Goal: Task Accomplishment & Management: Manage account settings

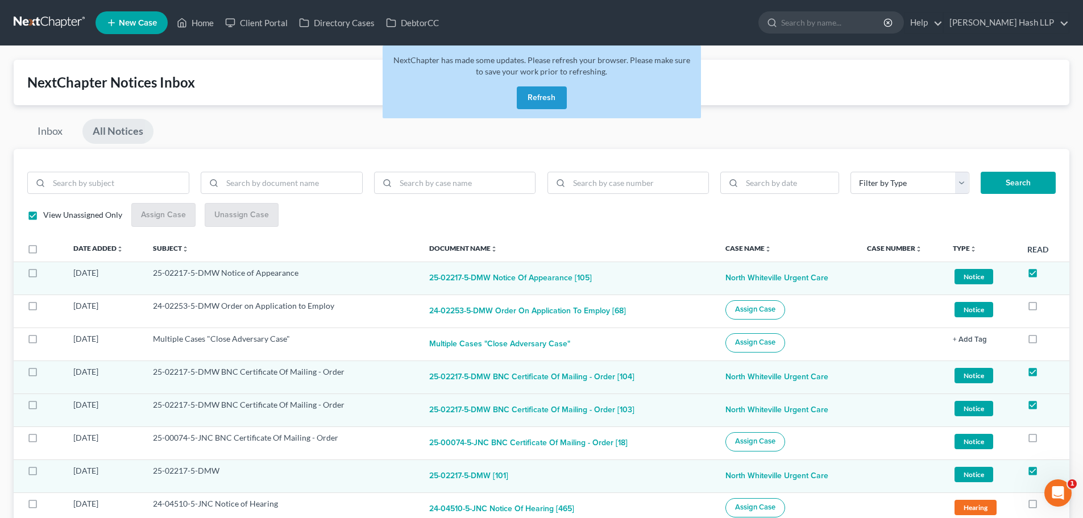
click at [552, 96] on button "Refresh" at bounding box center [542, 97] width 50 height 23
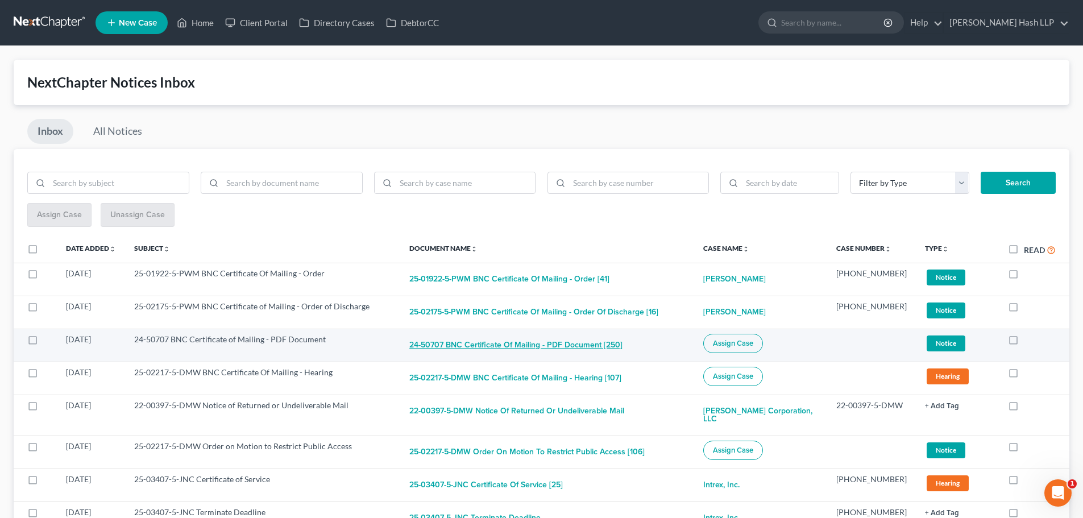
click at [450, 344] on button "24-50707 BNC Certificate of Mailing - PDF Document [250]" at bounding box center [515, 345] width 213 height 23
checkbox input "true"
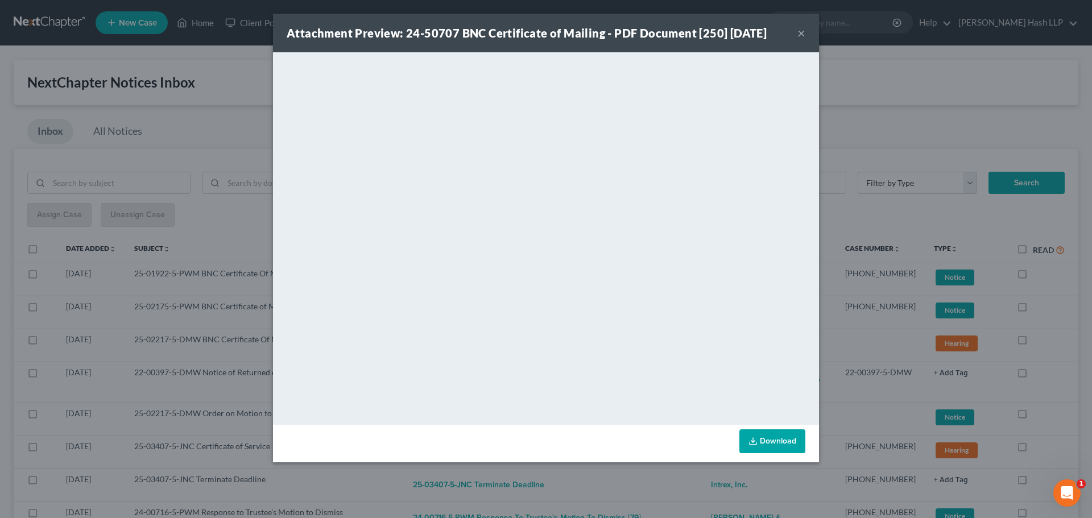
click at [802, 32] on button "×" at bounding box center [801, 33] width 8 height 14
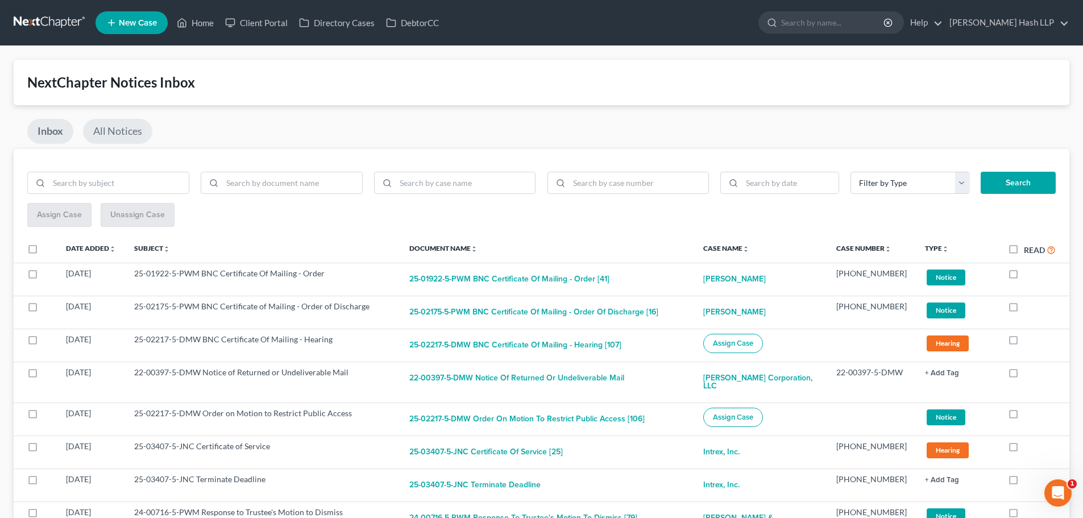
click at [111, 132] on link "All Notices" at bounding box center [117, 131] width 69 height 25
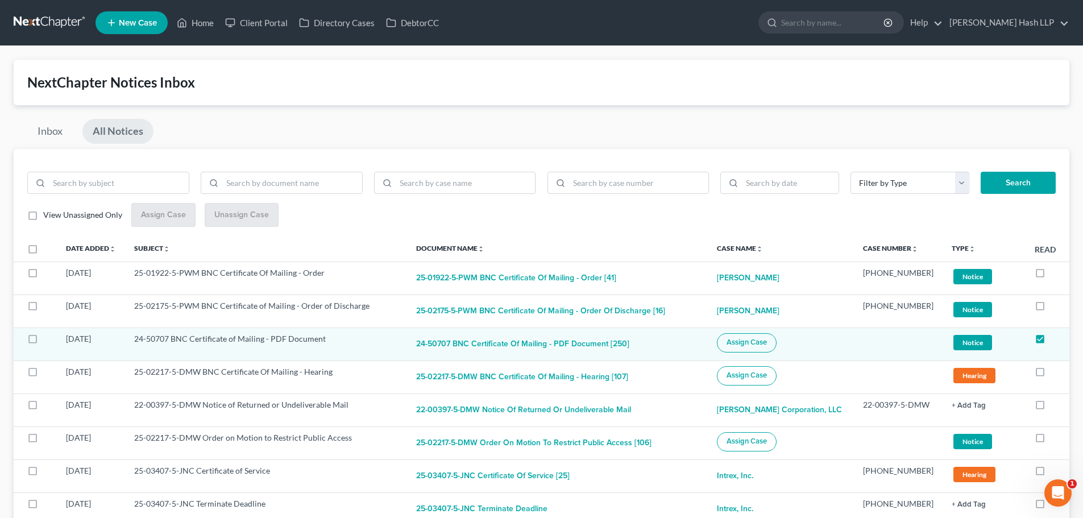
click at [43, 216] on label "View Unassigned Only" at bounding box center [82, 214] width 79 height 11
click at [48, 216] on input "View Unassigned Only" at bounding box center [51, 212] width 7 height 7
checkbox input "true"
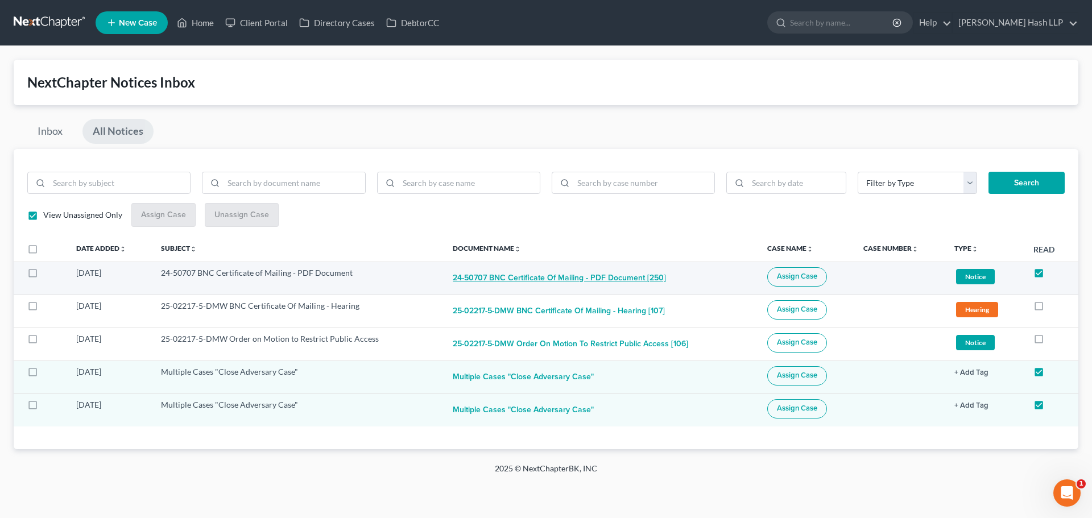
click at [585, 276] on button "24-50707 BNC Certificate of Mailing - PDF Document [250]" at bounding box center [559, 278] width 213 height 23
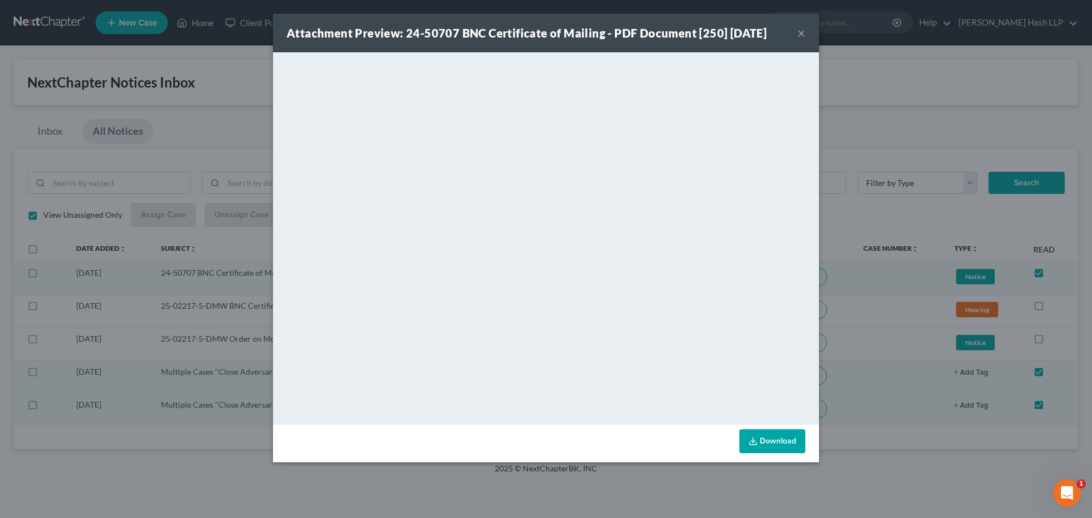
click at [802, 36] on button "×" at bounding box center [801, 33] width 8 height 14
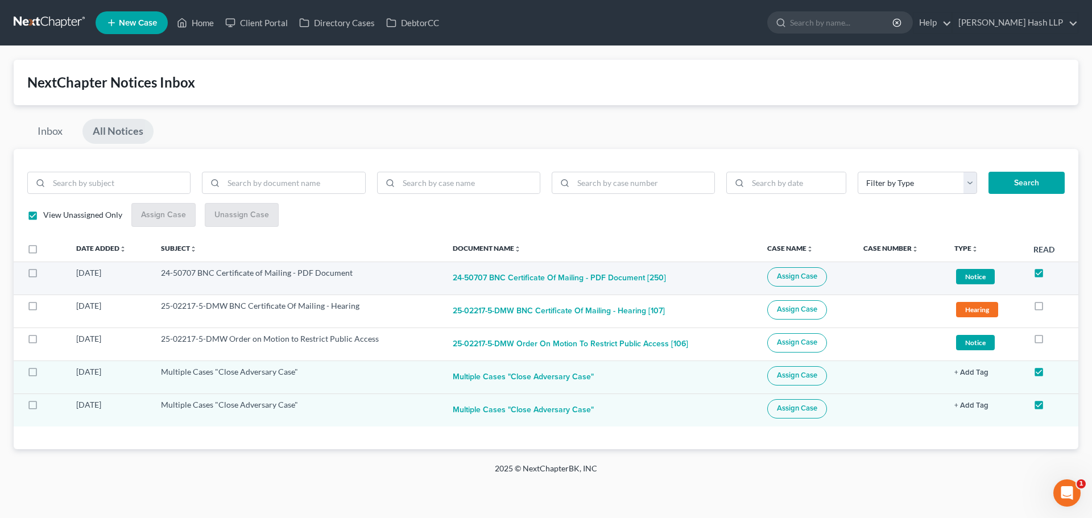
click at [799, 279] on span "Assign Case" at bounding box center [797, 276] width 40 height 9
checkbox input "true"
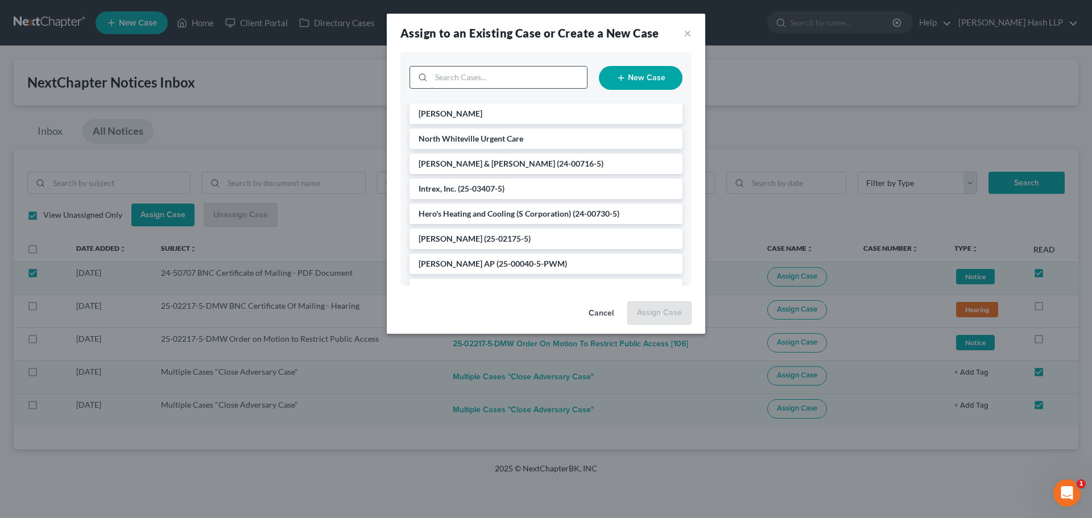
click at [487, 81] on input "search" at bounding box center [509, 78] width 156 height 22
type input "ent"
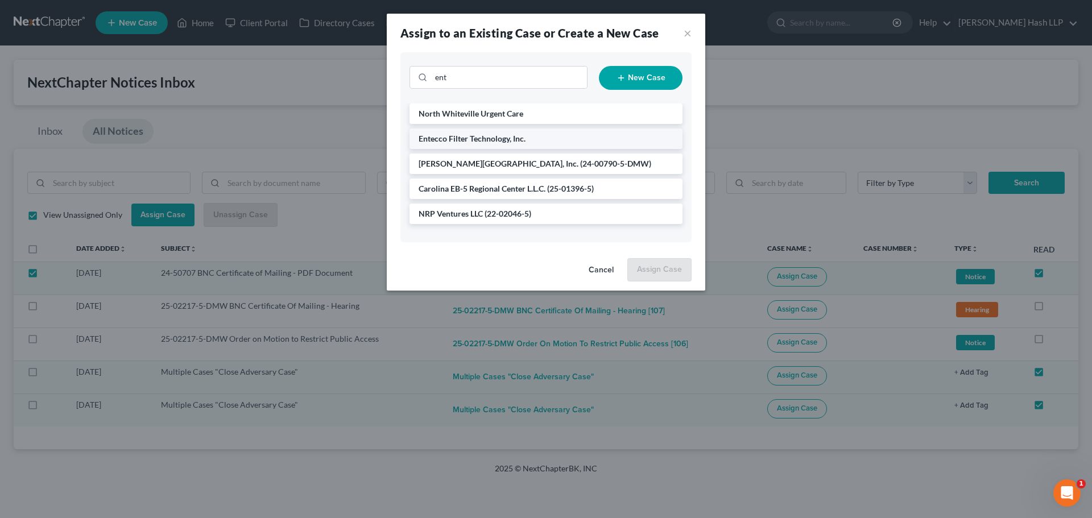
click at [490, 138] on span "Entecco Filter Technology, Inc." at bounding box center [472, 139] width 107 height 10
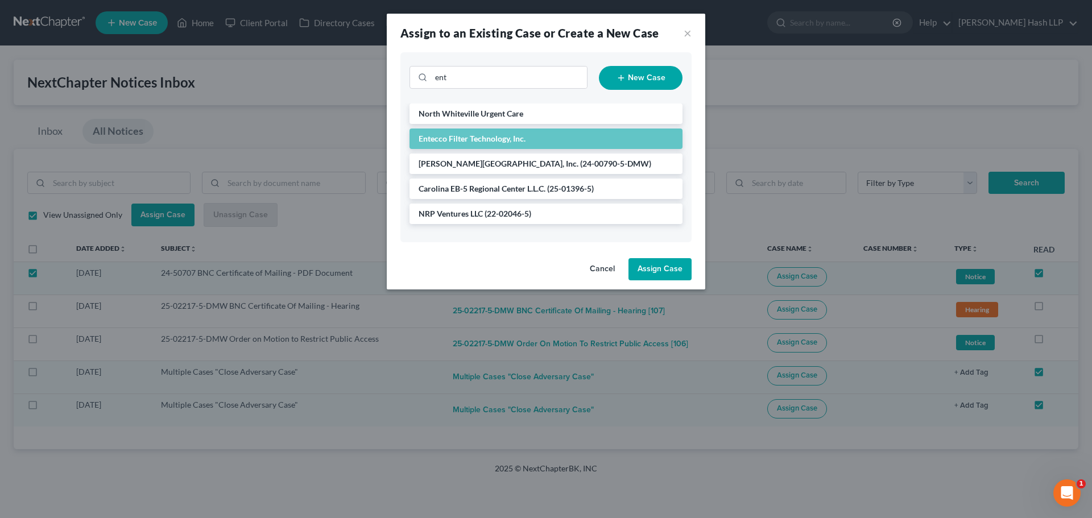
click at [667, 271] on button "Assign Case" at bounding box center [659, 269] width 63 height 23
checkbox input "false"
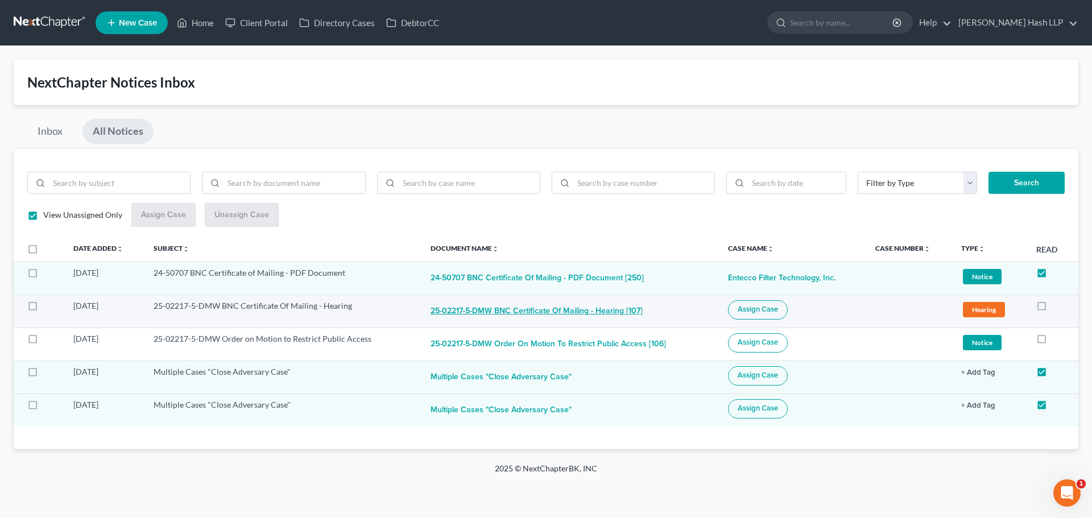
click at [537, 311] on button "25-02217-5-DMW BNC Certificate Of Mailing - Hearing [107]" at bounding box center [537, 311] width 212 height 23
checkbox input "true"
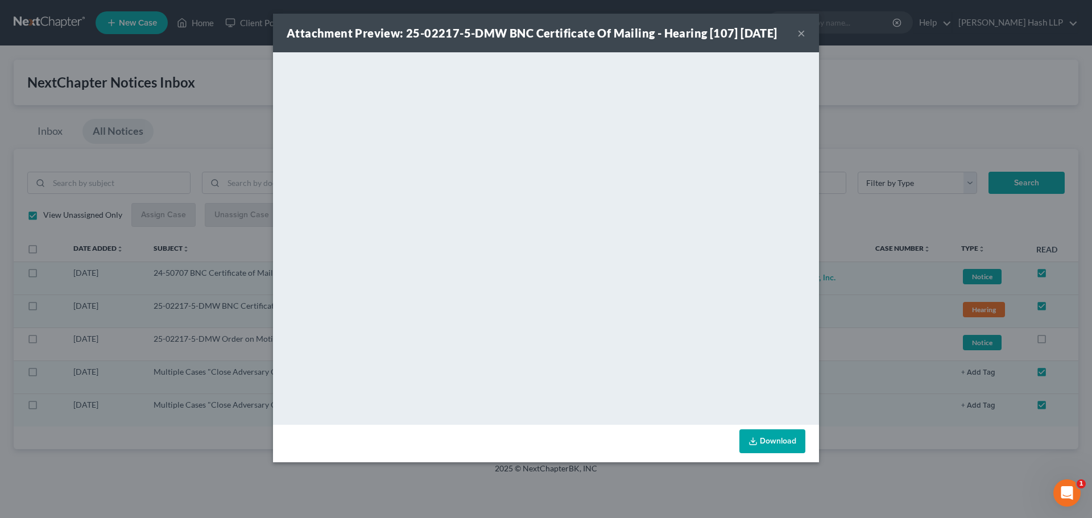
click at [799, 40] on button "×" at bounding box center [801, 33] width 8 height 14
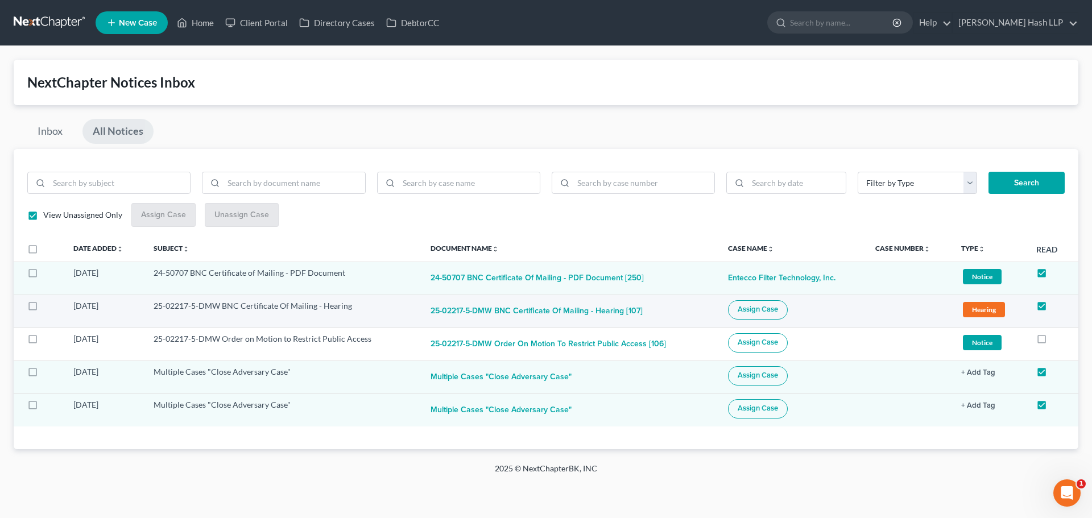
click at [43, 309] on label at bounding box center [43, 309] width 0 height 0
click at [48, 308] on input "checkbox" at bounding box center [51, 303] width 7 height 7
checkbox input "true"
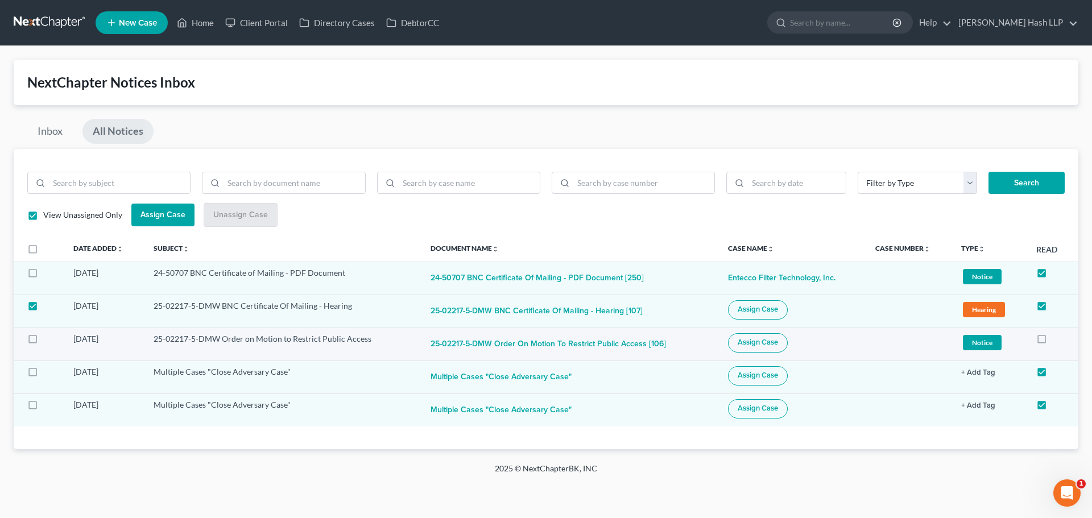
click at [43, 342] on label at bounding box center [43, 342] width 0 height 0
click at [48, 337] on input "checkbox" at bounding box center [51, 336] width 7 height 7
checkbox input "true"
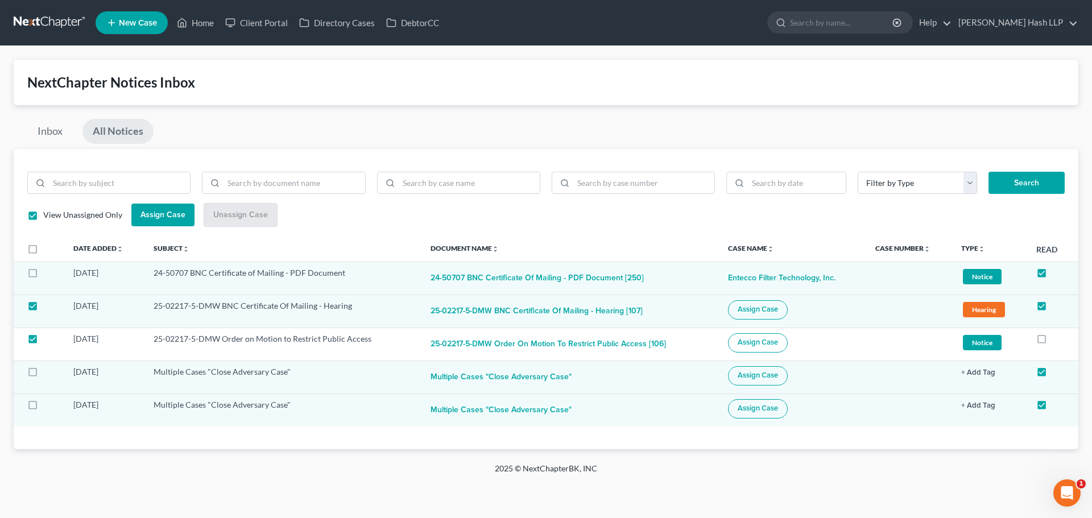
click at [164, 220] on span "Assign Case" at bounding box center [162, 215] width 45 height 10
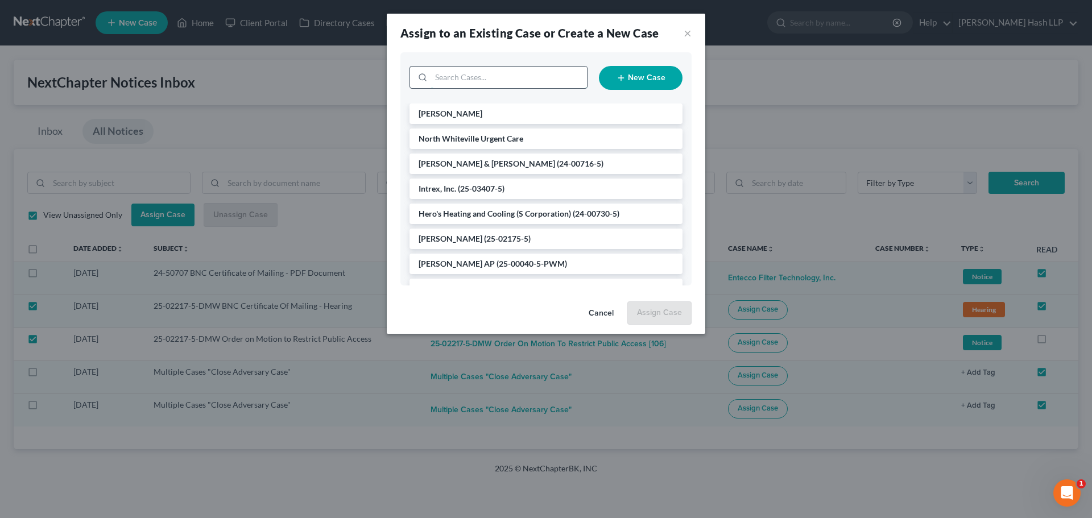
click at [473, 77] on input "search" at bounding box center [509, 78] width 156 height 22
type input "north"
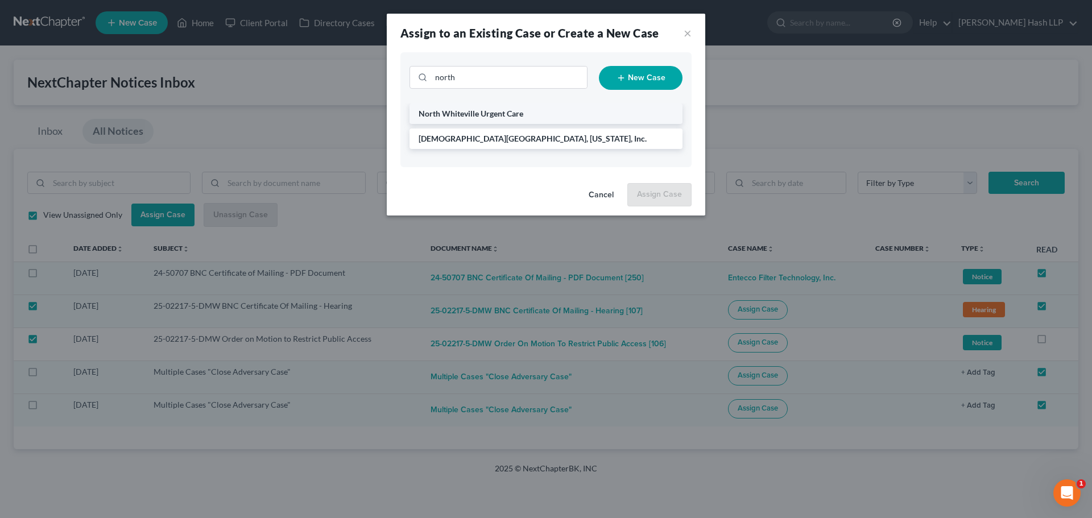
click at [490, 116] on span "North Whiteville Urgent Care" at bounding box center [471, 114] width 105 height 10
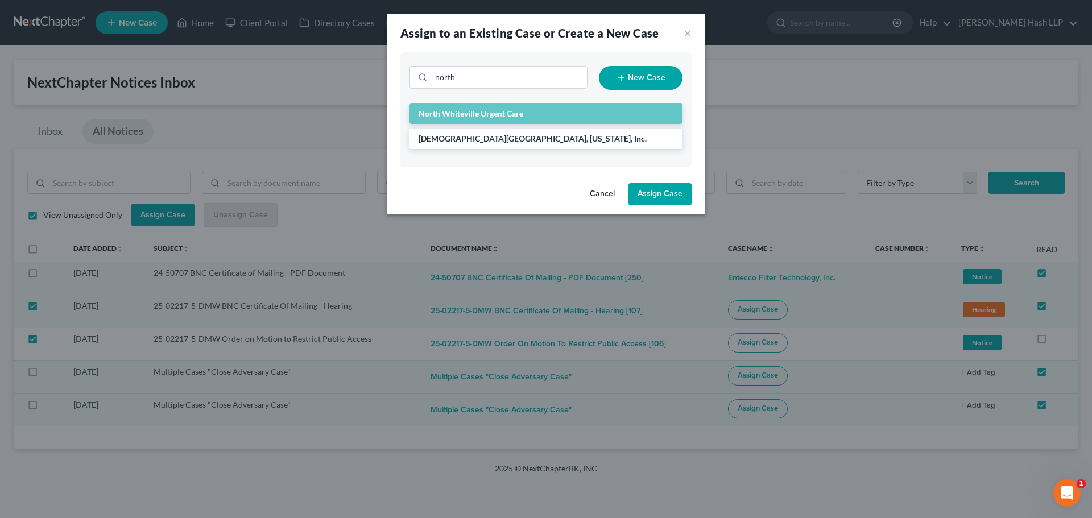
click at [665, 195] on button "Assign Case" at bounding box center [659, 194] width 63 height 23
checkbox input "false"
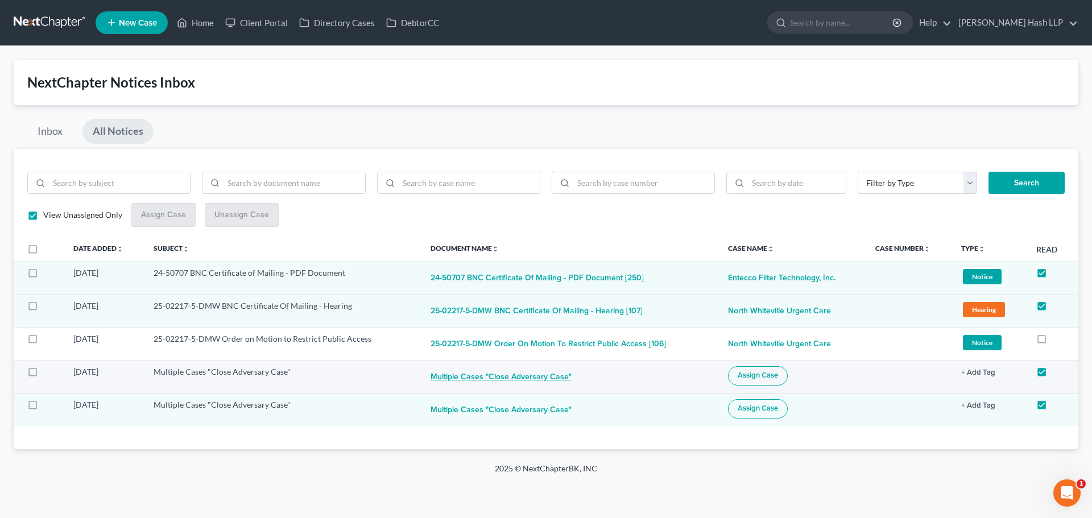
click at [477, 377] on button "Multiple Cases "Close Adversary Case"" at bounding box center [501, 377] width 141 height 23
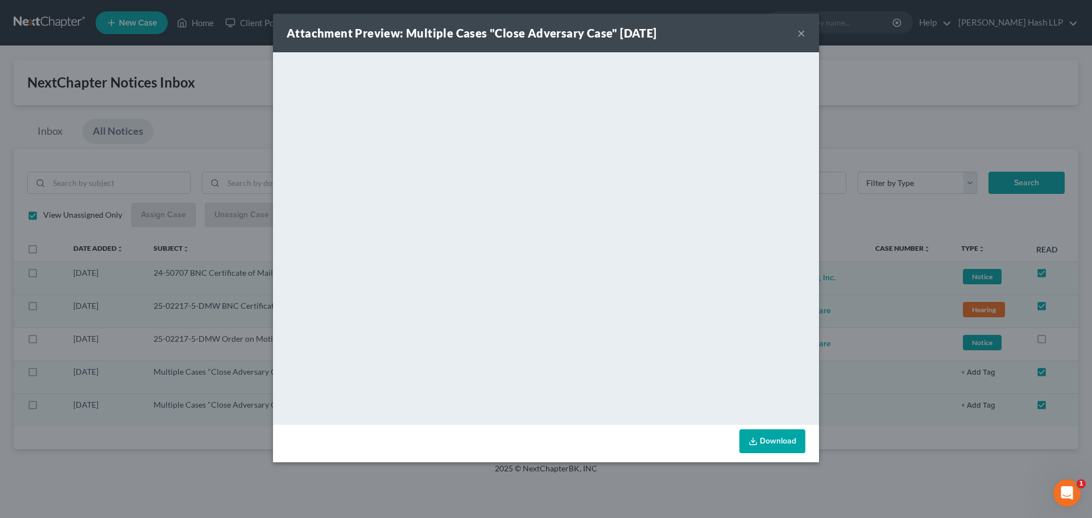
click at [802, 35] on button "×" at bounding box center [801, 33] width 8 height 14
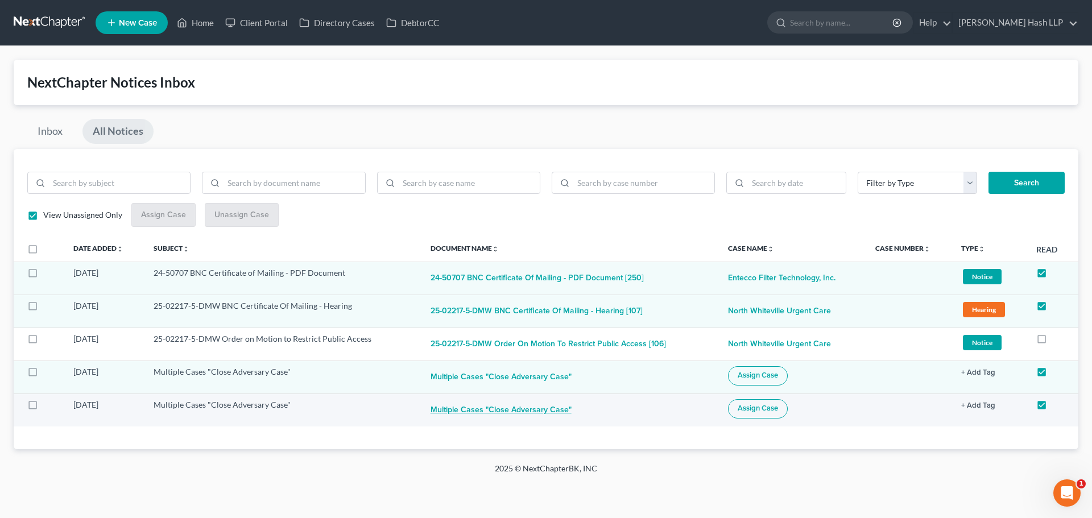
click at [539, 411] on button "Multiple Cases "Close Adversary Case"" at bounding box center [501, 410] width 141 height 23
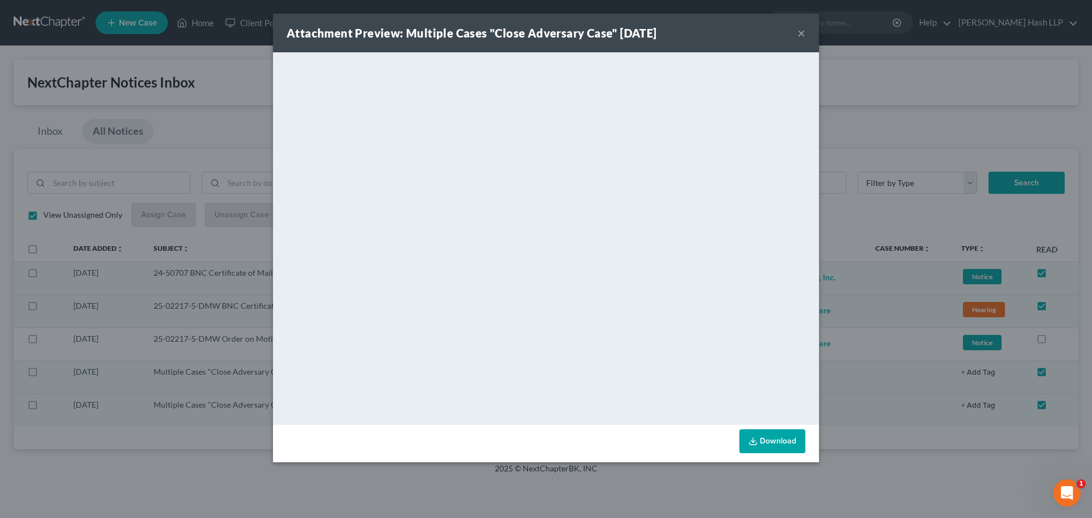
click at [801, 34] on button "×" at bounding box center [801, 33] width 8 height 14
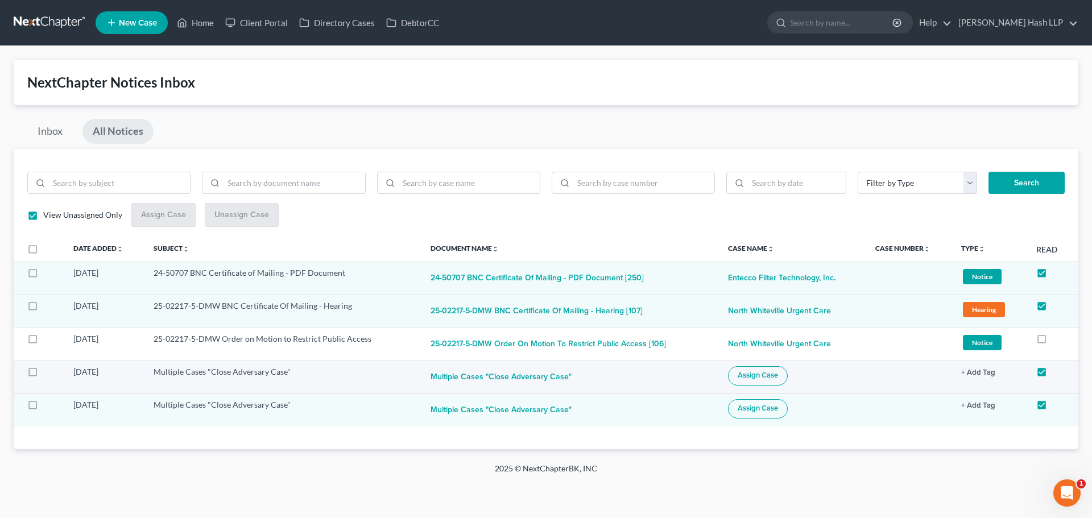
click at [748, 375] on span "Assign Case" at bounding box center [758, 375] width 40 height 9
checkbox input "true"
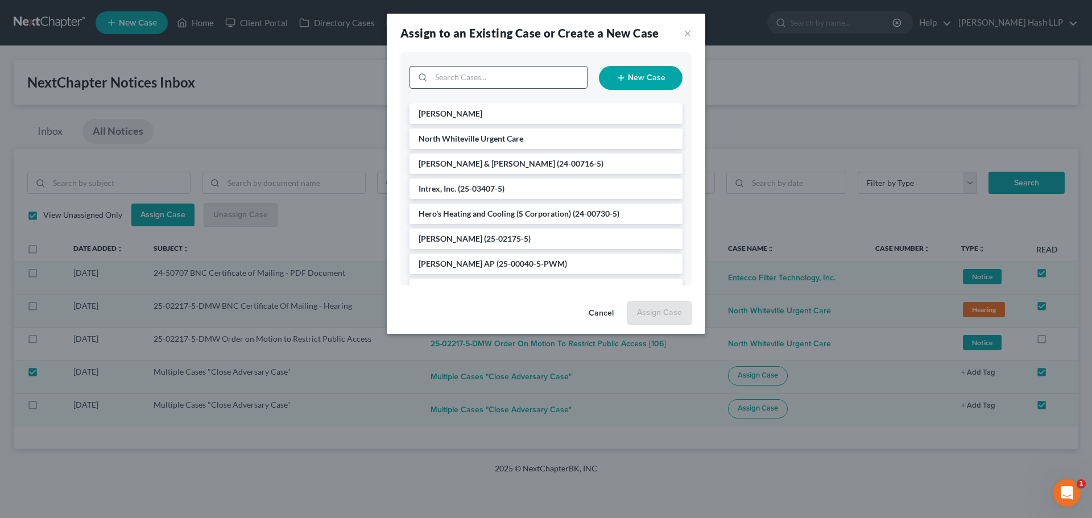
click at [491, 80] on input "search" at bounding box center [509, 78] width 156 height 22
type input "coven"
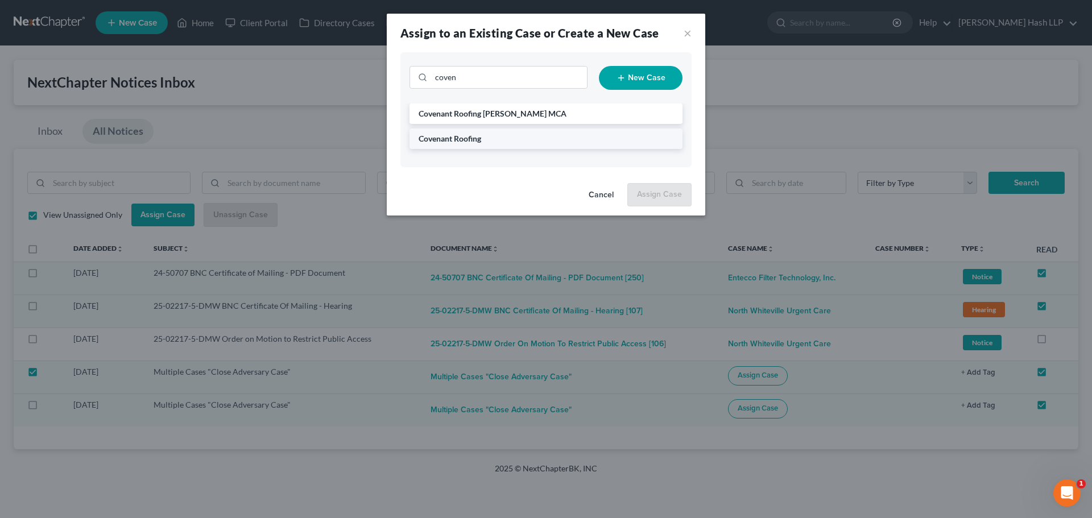
click at [484, 143] on li "Covenant Roofing" at bounding box center [545, 139] width 273 height 20
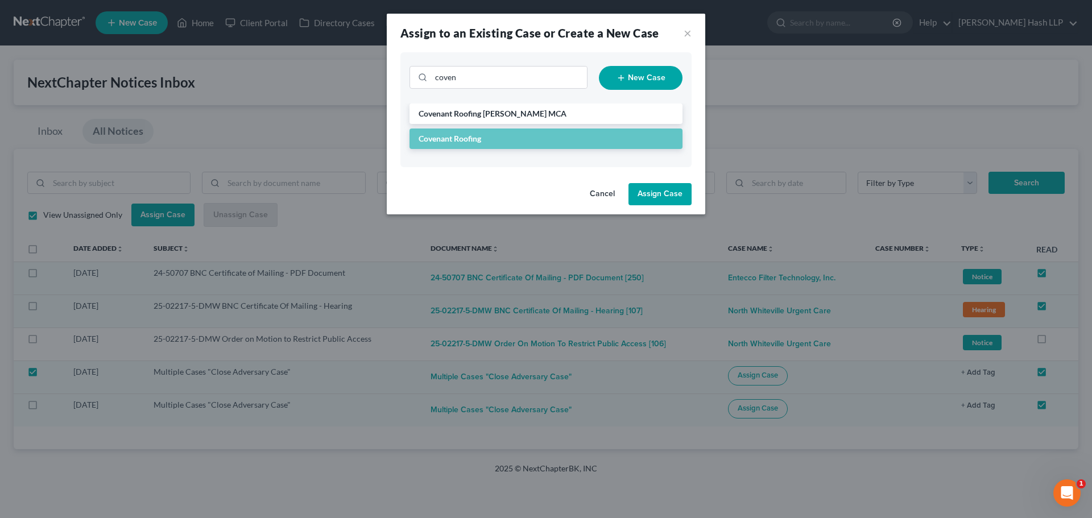
click at [662, 189] on button "Assign Case" at bounding box center [659, 194] width 63 height 23
checkbox input "false"
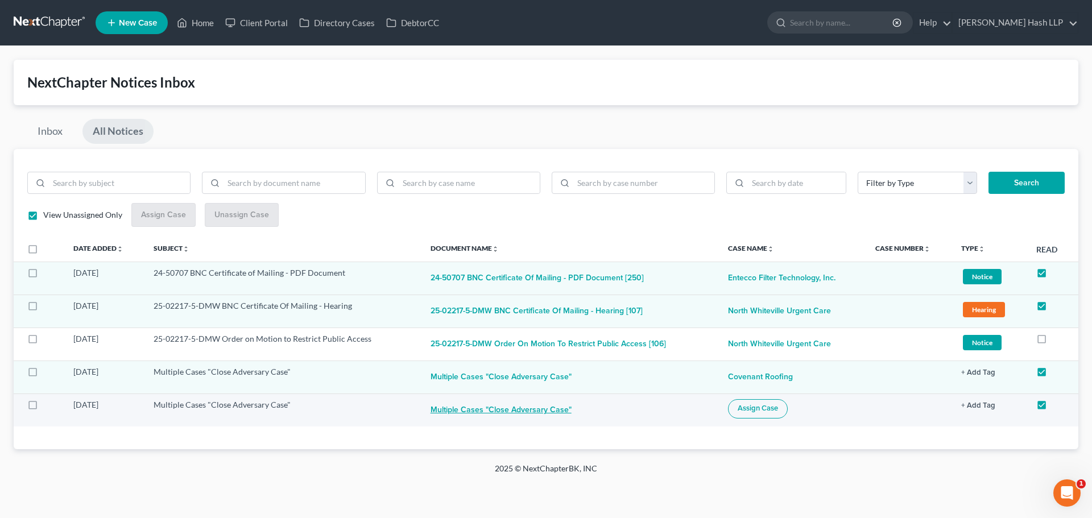
click at [553, 413] on button "Multiple Cases "Close Adversary Case"" at bounding box center [501, 410] width 141 height 23
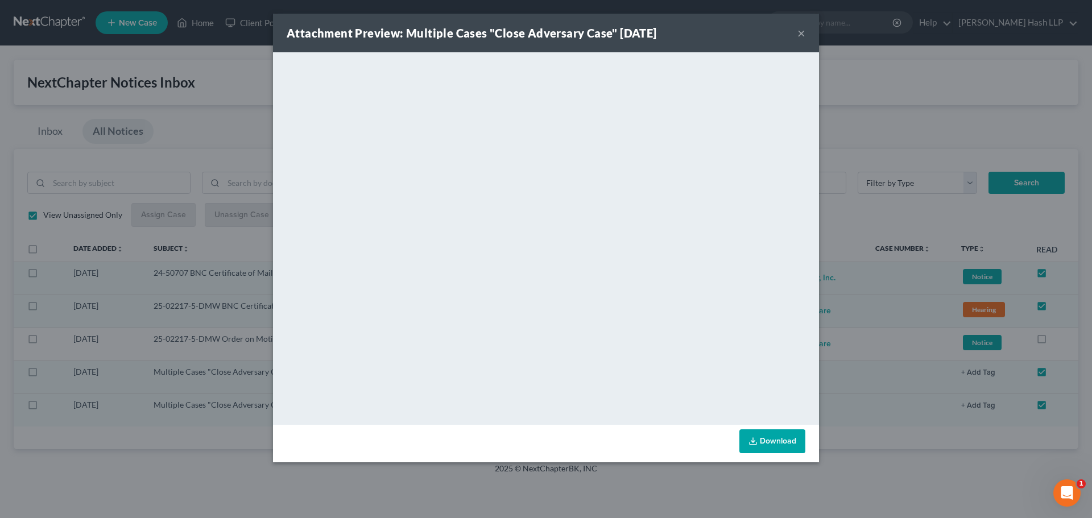
click at [799, 32] on button "×" at bounding box center [801, 33] width 8 height 14
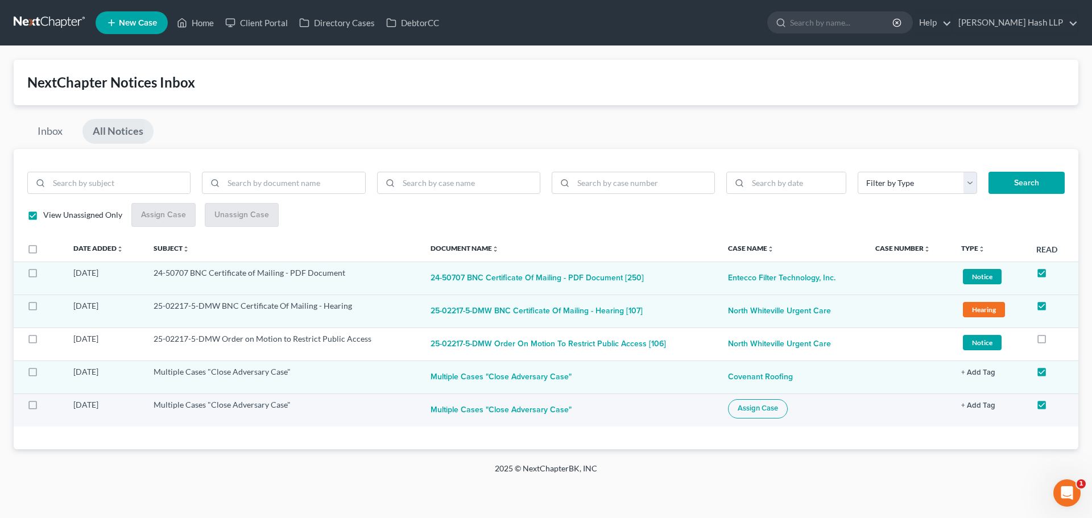
click at [755, 415] on button "Assign Case" at bounding box center [758, 408] width 60 height 19
checkbox input "true"
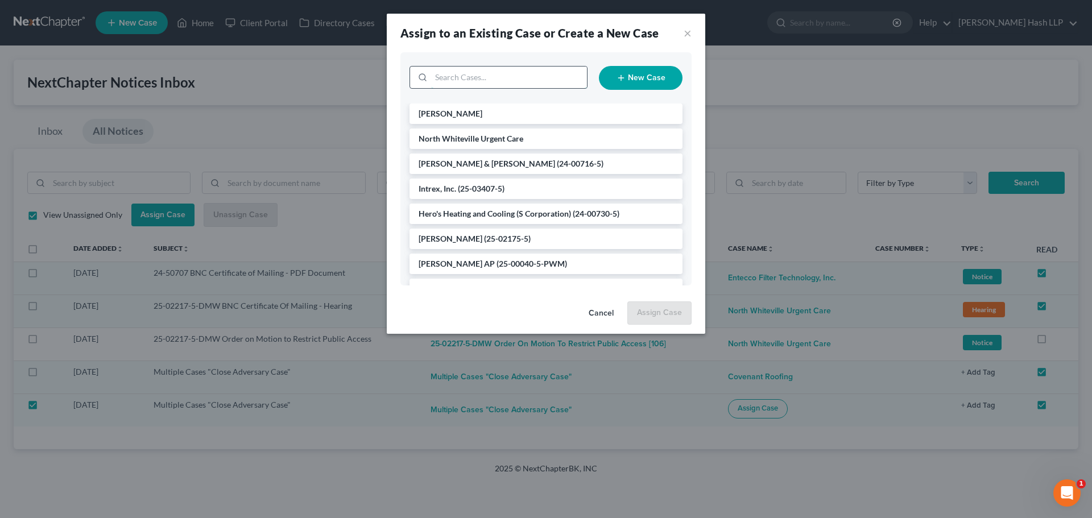
click at [507, 73] on input "search" at bounding box center [509, 78] width 156 height 22
type input "[PERSON_NAME]"
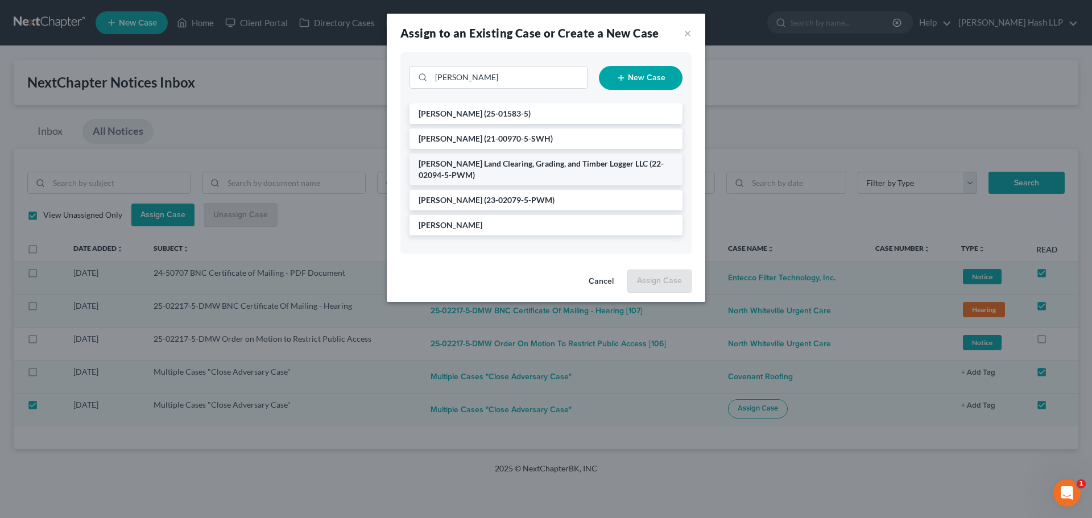
click at [497, 166] on span "[PERSON_NAME] Land Clearing, Grading, and Timber Logger LLC" at bounding box center [533, 164] width 229 height 10
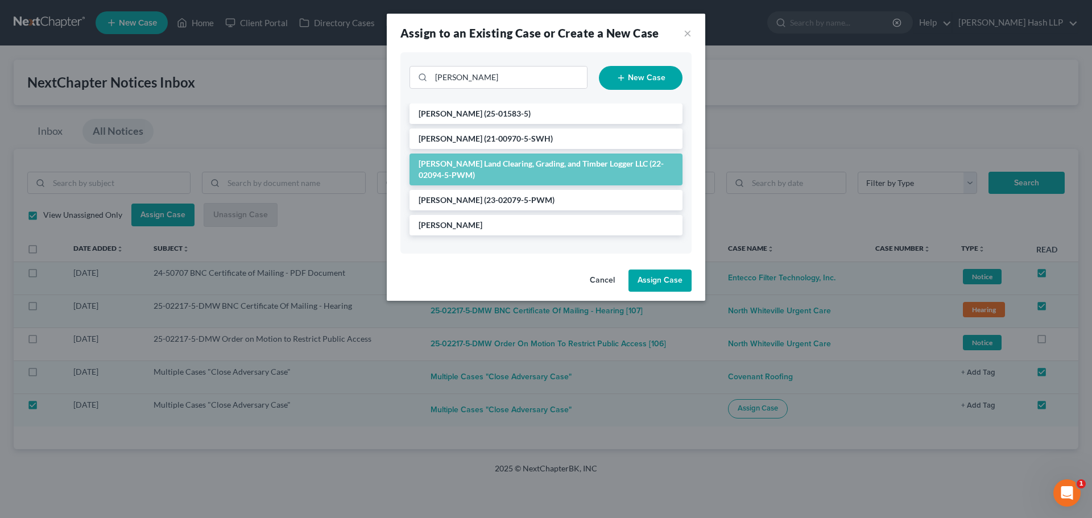
click at [659, 278] on button "Assign Case" at bounding box center [659, 281] width 63 height 23
checkbox input "false"
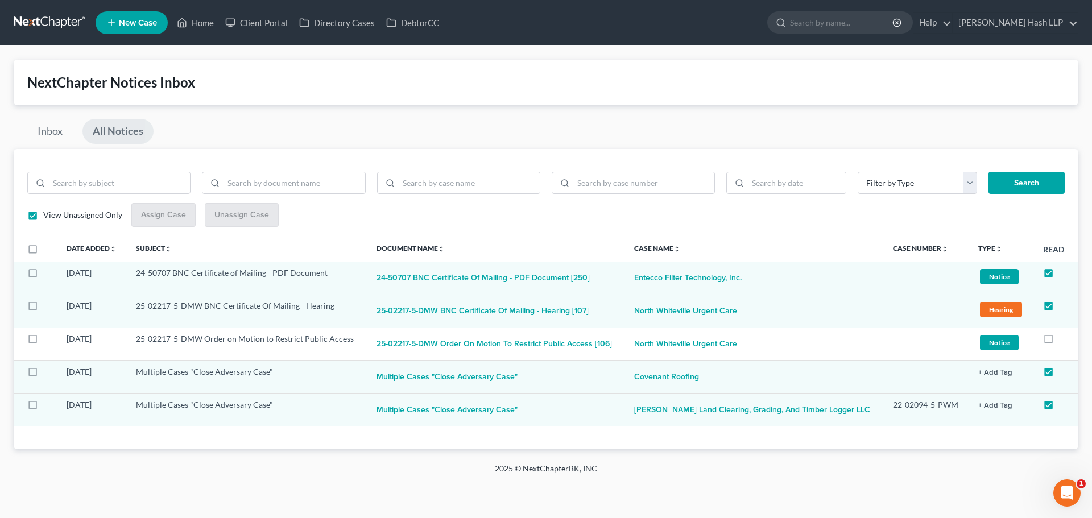
click at [130, 126] on link "All Notices" at bounding box center [117, 131] width 71 height 25
checkbox input "false"
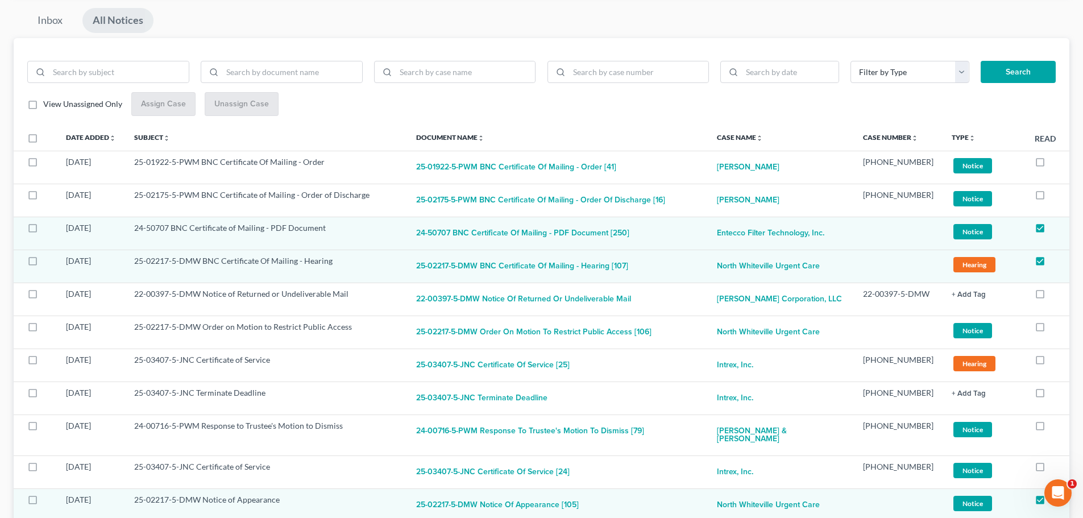
scroll to position [57, 0]
